Goal: Transaction & Acquisition: Purchase product/service

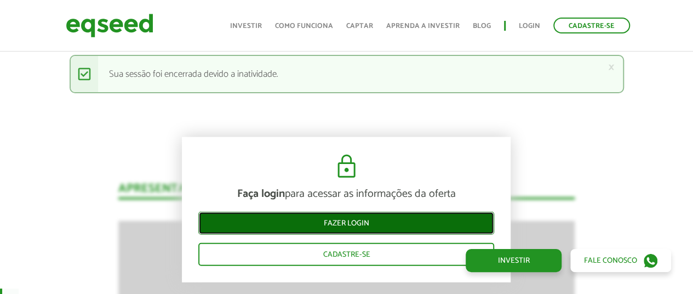
click at [423, 216] on link "Fazer login" at bounding box center [346, 223] width 296 height 23
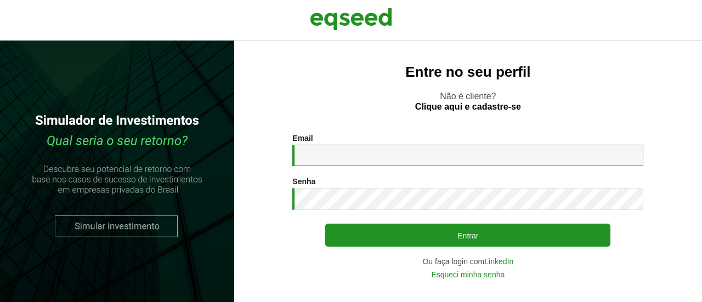
click at [404, 153] on input "Email *" at bounding box center [467, 155] width 351 height 21
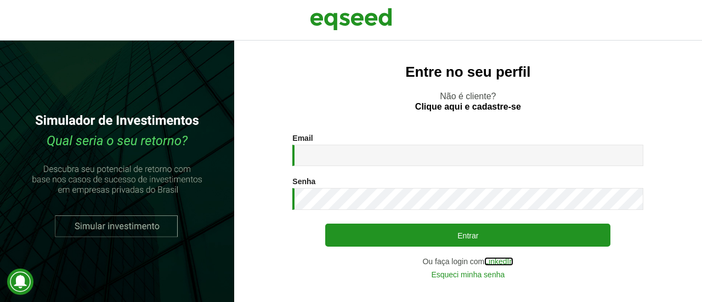
click at [507, 260] on link "LinkedIn" at bounding box center [498, 262] width 29 height 8
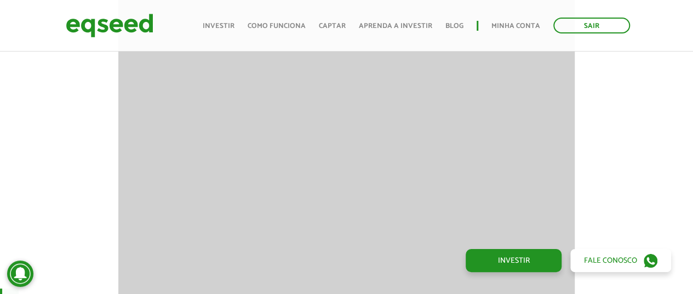
scroll to position [1425, 0]
